Goal: Transaction & Acquisition: Download file/media

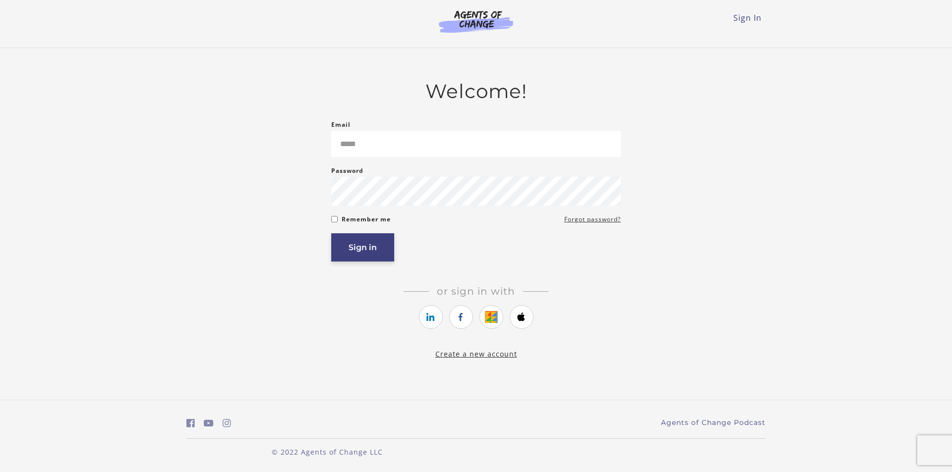
type input "**********"
click at [364, 245] on button "Sign in" at bounding box center [362, 247] width 63 height 28
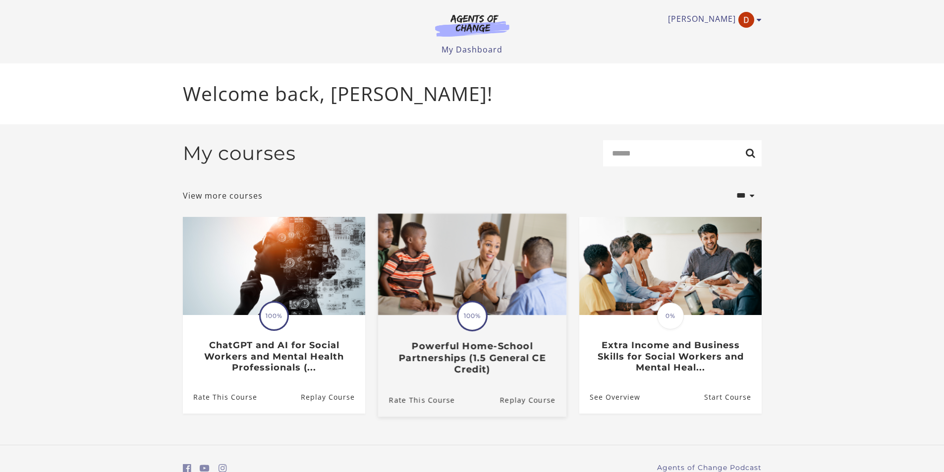
click at [468, 320] on span "100%" at bounding box center [472, 316] width 28 height 28
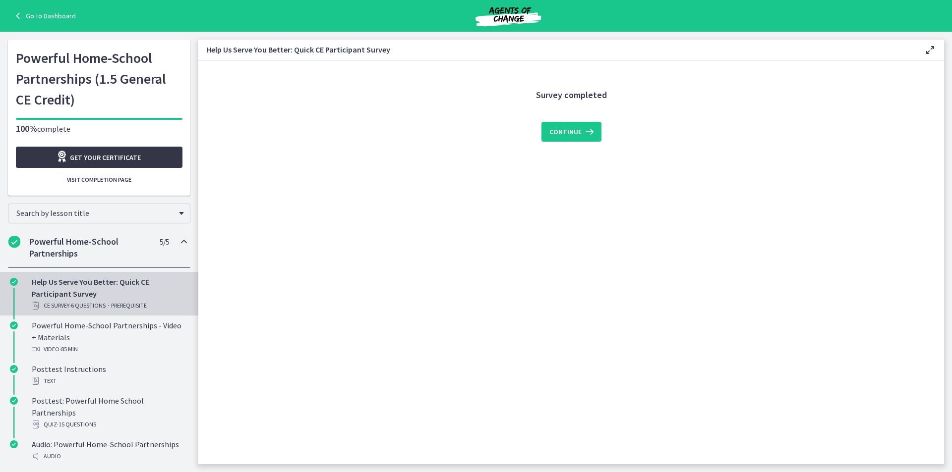
click at [104, 154] on span "Get your certificate" at bounding box center [105, 158] width 71 height 12
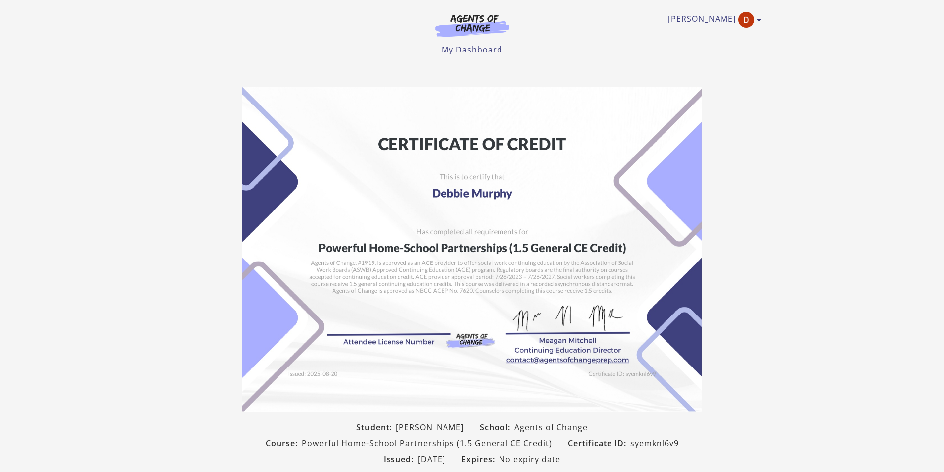
drag, startPoint x: 469, startPoint y: 221, endPoint x: 556, endPoint y: 173, distance: 98.9
click at [556, 173] on img at bounding box center [472, 249] width 460 height 325
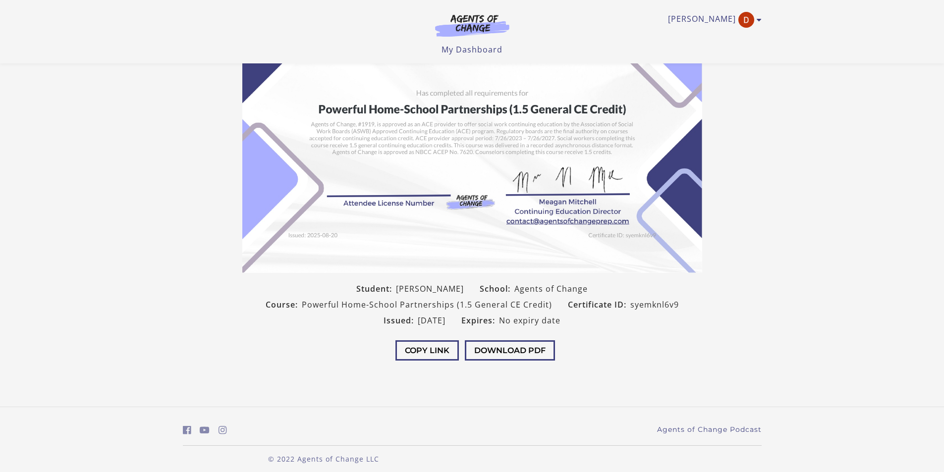
scroll to position [76, 0]
drag, startPoint x: 476, startPoint y: 143, endPoint x: 430, endPoint y: 148, distance: 45.9
click at [430, 148] on img at bounding box center [472, 110] width 460 height 325
click at [494, 347] on button "Download PDF" at bounding box center [510, 350] width 90 height 20
